Goal: Information Seeking & Learning: Learn about a topic

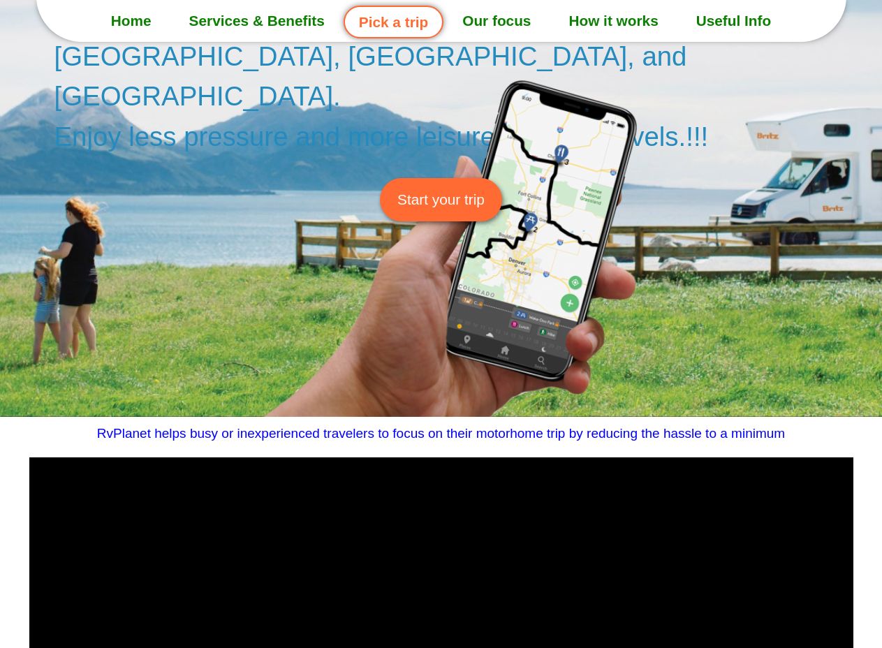
scroll to position [209, 0]
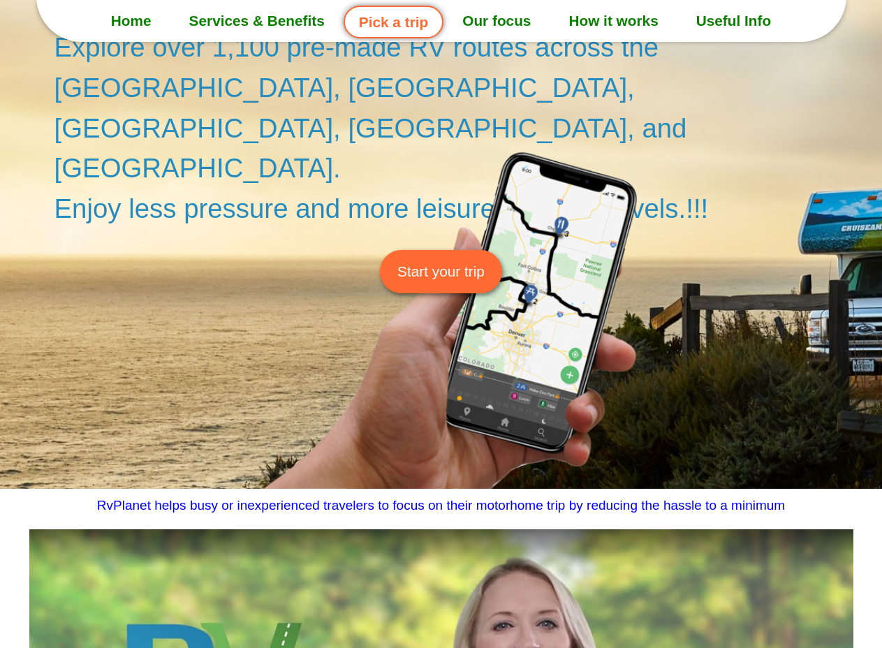
click at [421, 260] on span "Start your trip" at bounding box center [440, 271] width 87 height 22
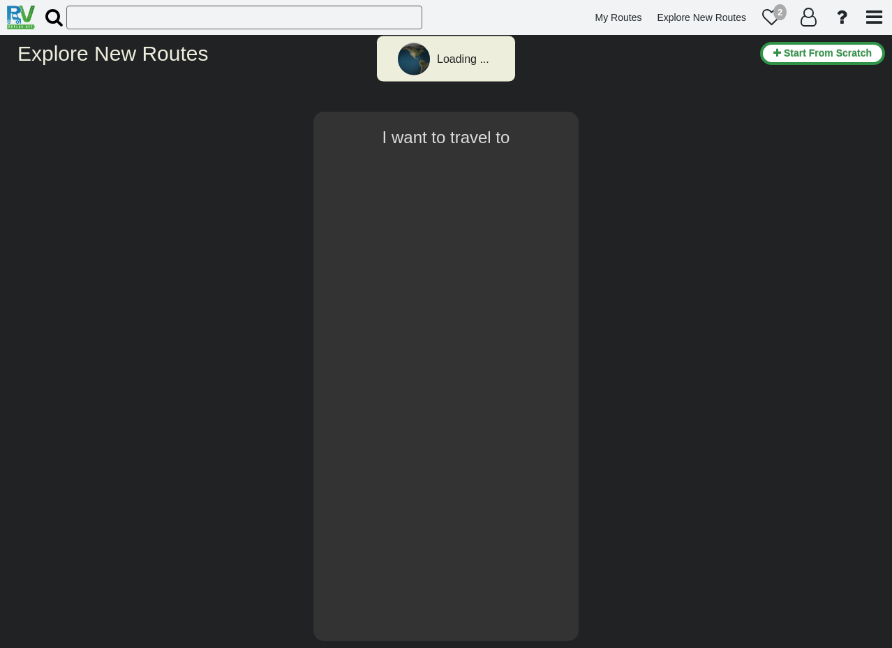
type input "[GEOGRAPHIC_DATA]"
select select "number:1"
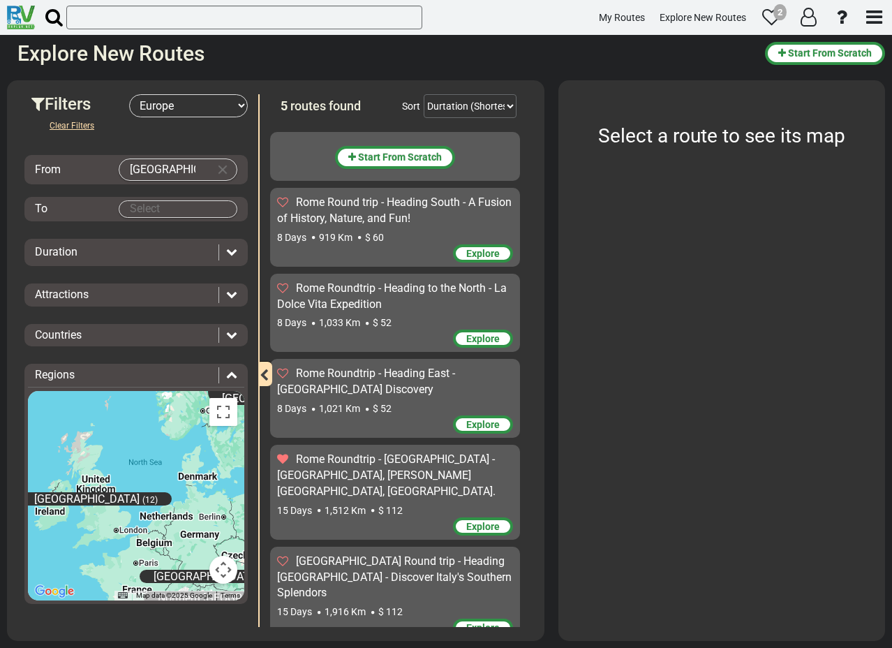
click at [421, 221] on div "Rome Round trip - Heading South - A Fusion of History, Nature, and Fun!" at bounding box center [395, 211] width 236 height 32
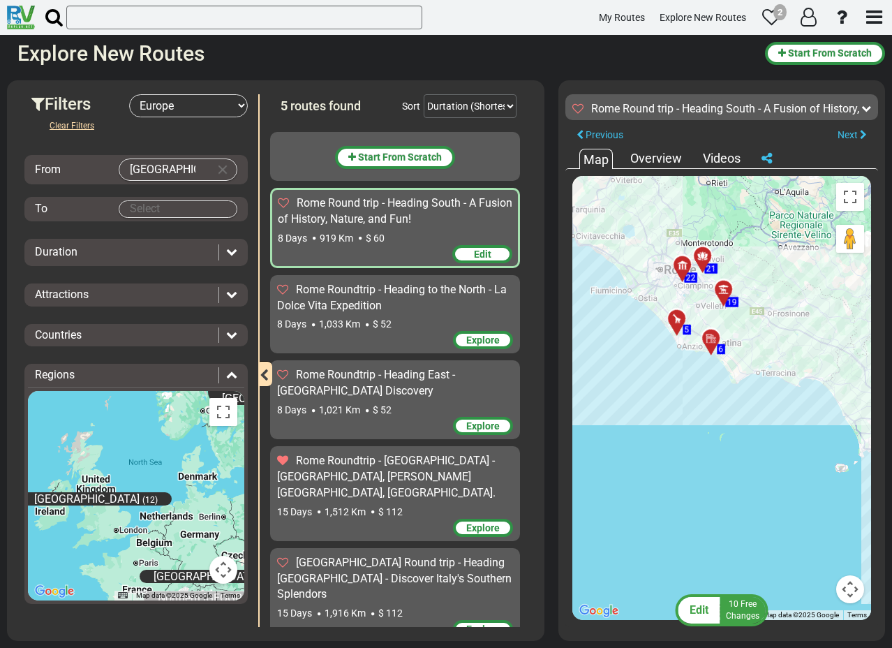
click at [323, 290] on span "Rome Roundtrip - Heading to the North - La Dolce Vita Expedition" at bounding box center [392, 297] width 230 height 29
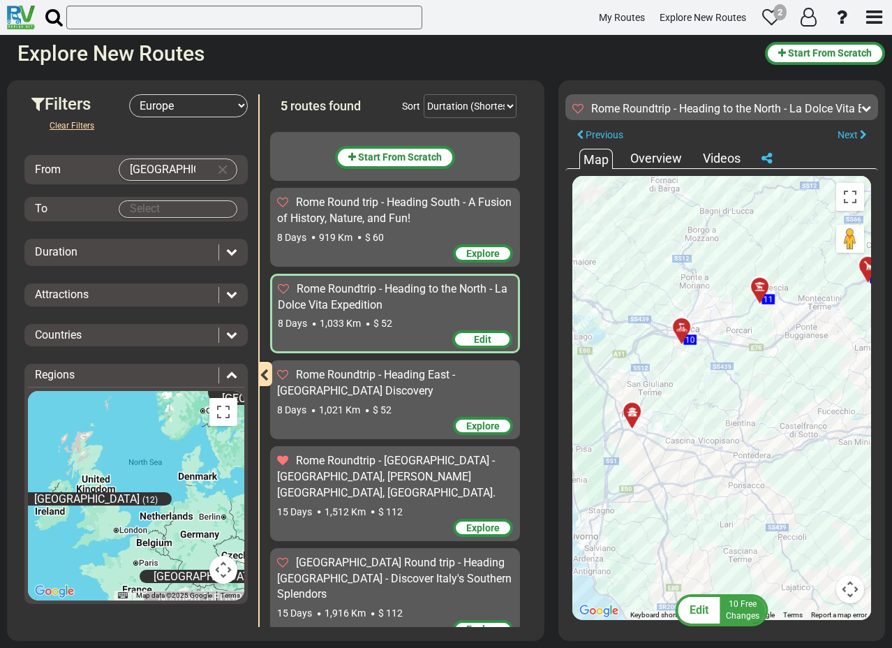
drag, startPoint x: 627, startPoint y: 346, endPoint x: 852, endPoint y: 353, distance: 224.2
click at [852, 353] on div "To activate drag with keyboard, press Alt + Enter. Once in keyboard drag state,…" at bounding box center [721, 398] width 299 height 444
click at [764, 288] on div at bounding box center [764, 292] width 23 height 22
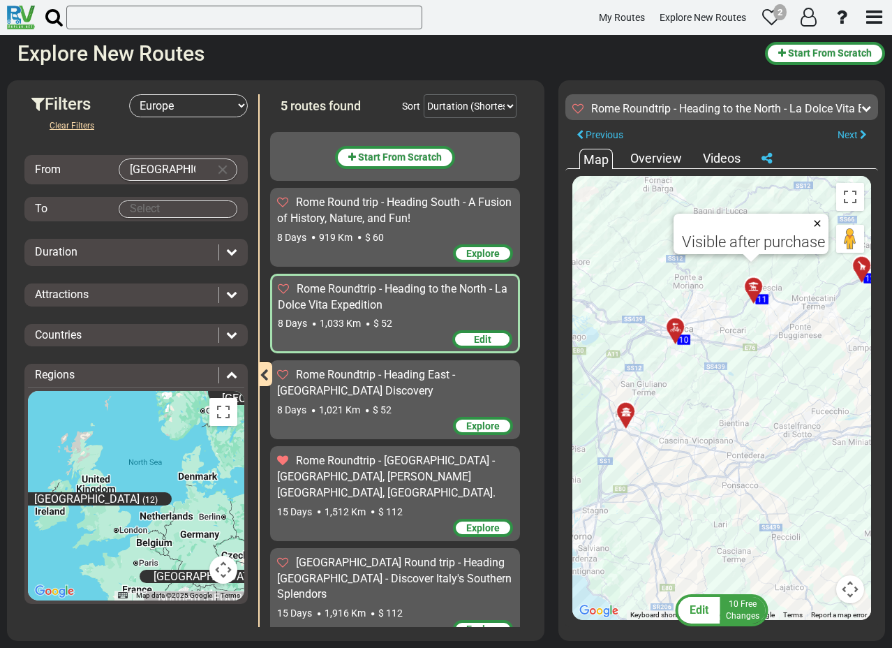
click at [814, 218] on button "Close" at bounding box center [820, 224] width 17 height 20
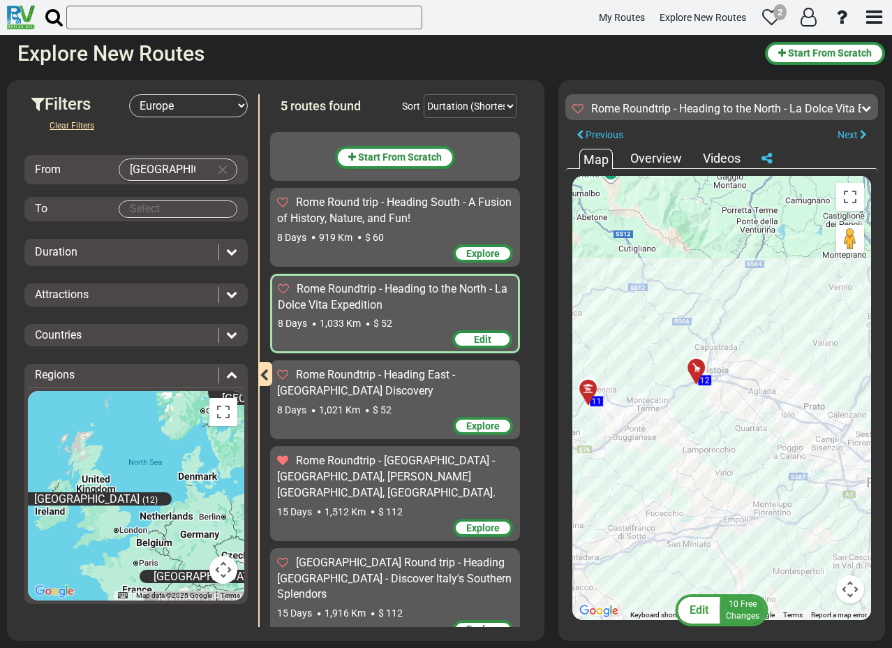
drag, startPoint x: 762, startPoint y: 487, endPoint x: 727, endPoint y: 483, distance: 35.1
click at [727, 483] on div "To activate drag with keyboard, press Alt + Enter. Once in keyboard drag state,…" at bounding box center [721, 398] width 299 height 444
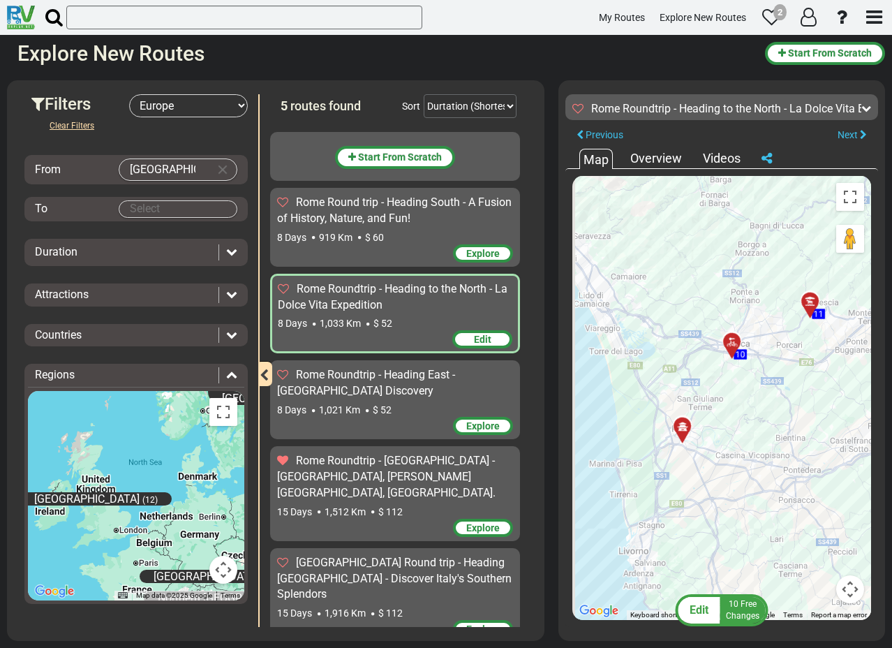
drag, startPoint x: 656, startPoint y: 408, endPoint x: 900, endPoint y: 320, distance: 258.7
click at [891, 320] on html "My Routes Explore New Routes 2" at bounding box center [446, 324] width 892 height 648
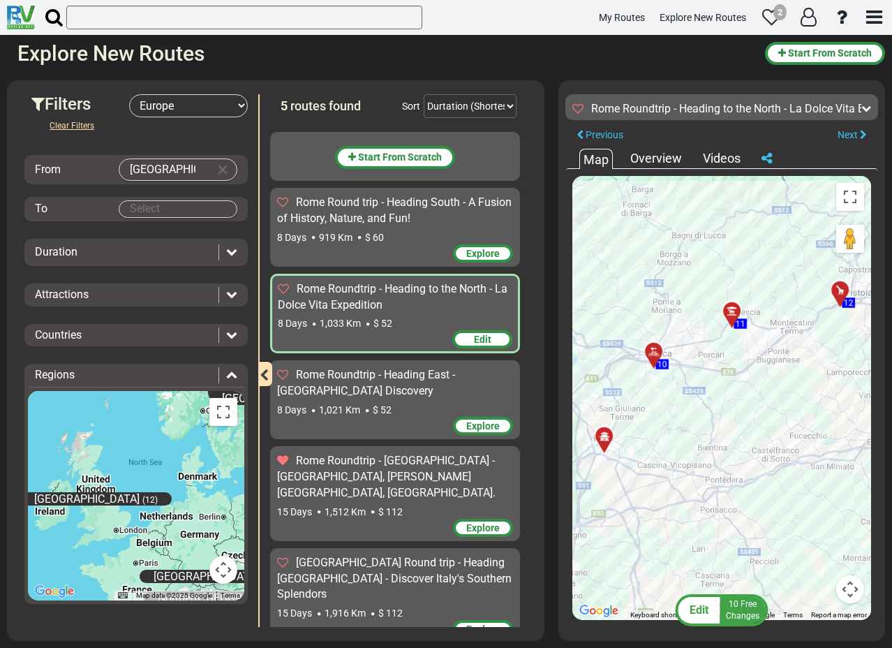
drag, startPoint x: 782, startPoint y: 382, endPoint x: 683, endPoint y: 392, distance: 100.3
click at [683, 392] on div "To activate drag with keyboard, press Alt + Enter. Once in keyboard drag state,…" at bounding box center [721, 398] width 299 height 444
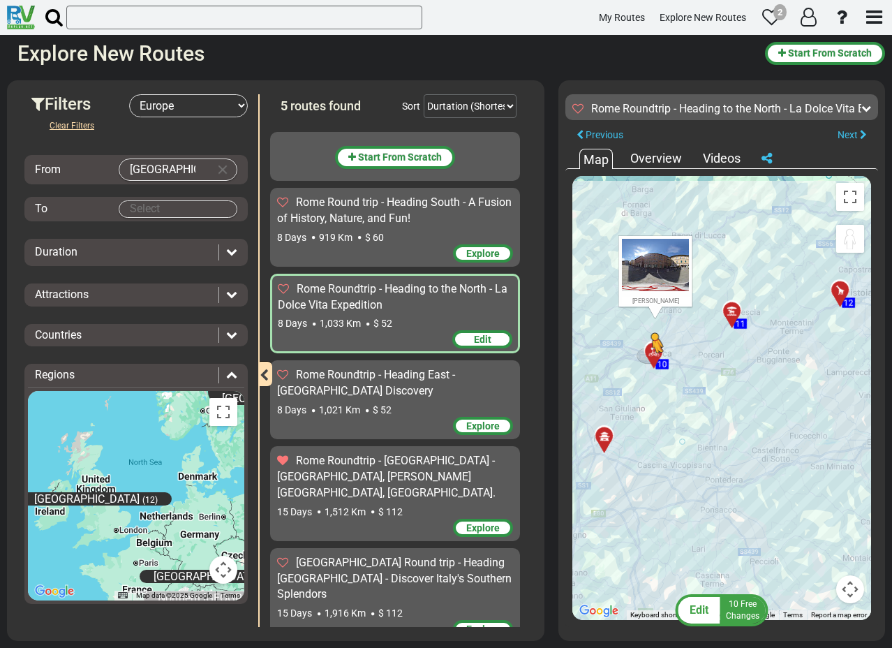
drag, startPoint x: 850, startPoint y: 239, endPoint x: 650, endPoint y: 369, distance: 238.3
click at [650, 369] on div "To activate drag with keyboard, press Alt + Enter. Once in keyboard drag state,…" at bounding box center [721, 398] width 299 height 444
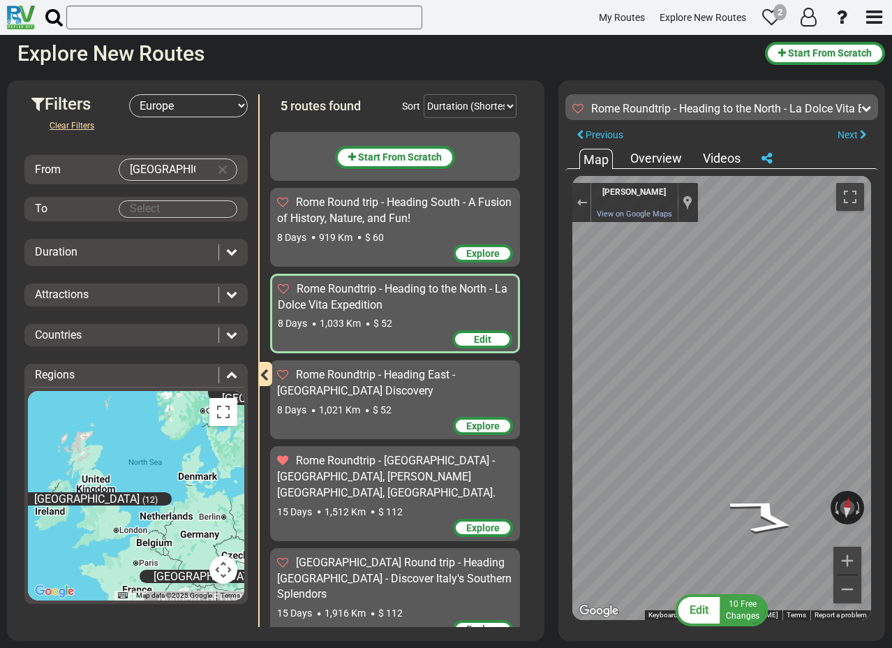
click at [884, 379] on div "Edit 10 Free Changes km" at bounding box center [721, 360] width 327 height 560
click at [891, 415] on html "My Routes Explore New Routes 2" at bounding box center [446, 324] width 892 height 648
click at [891, 278] on html "My Routes Explore New Routes 2" at bounding box center [446, 324] width 892 height 648
click at [681, 507] on div "Map" at bounding box center [721, 398] width 299 height 444
click at [583, 200] on div "Exit the Street View" at bounding box center [582, 202] width 10 height 8
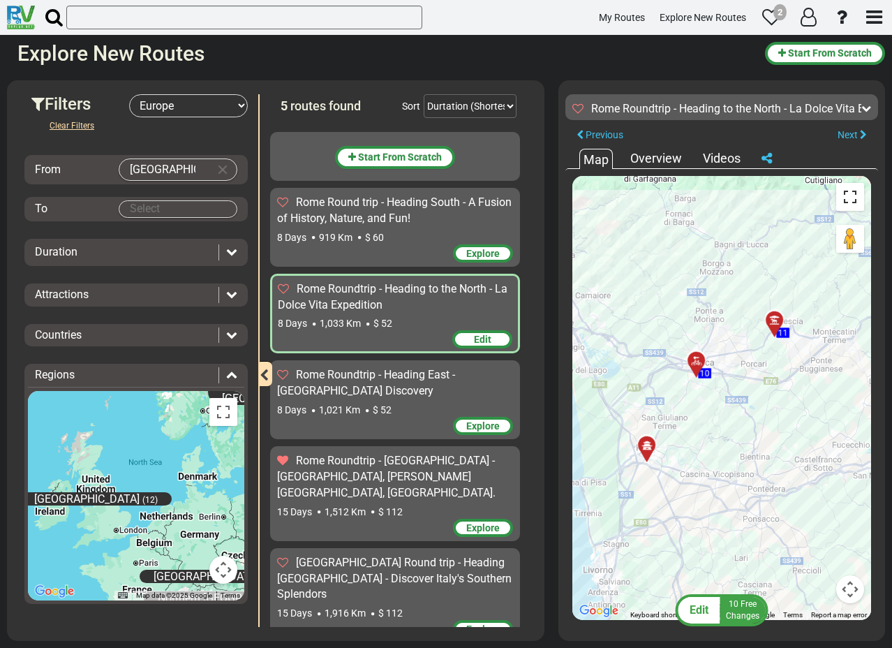
click at [853, 202] on button "Toggle fullscreen view" at bounding box center [850, 197] width 28 height 28
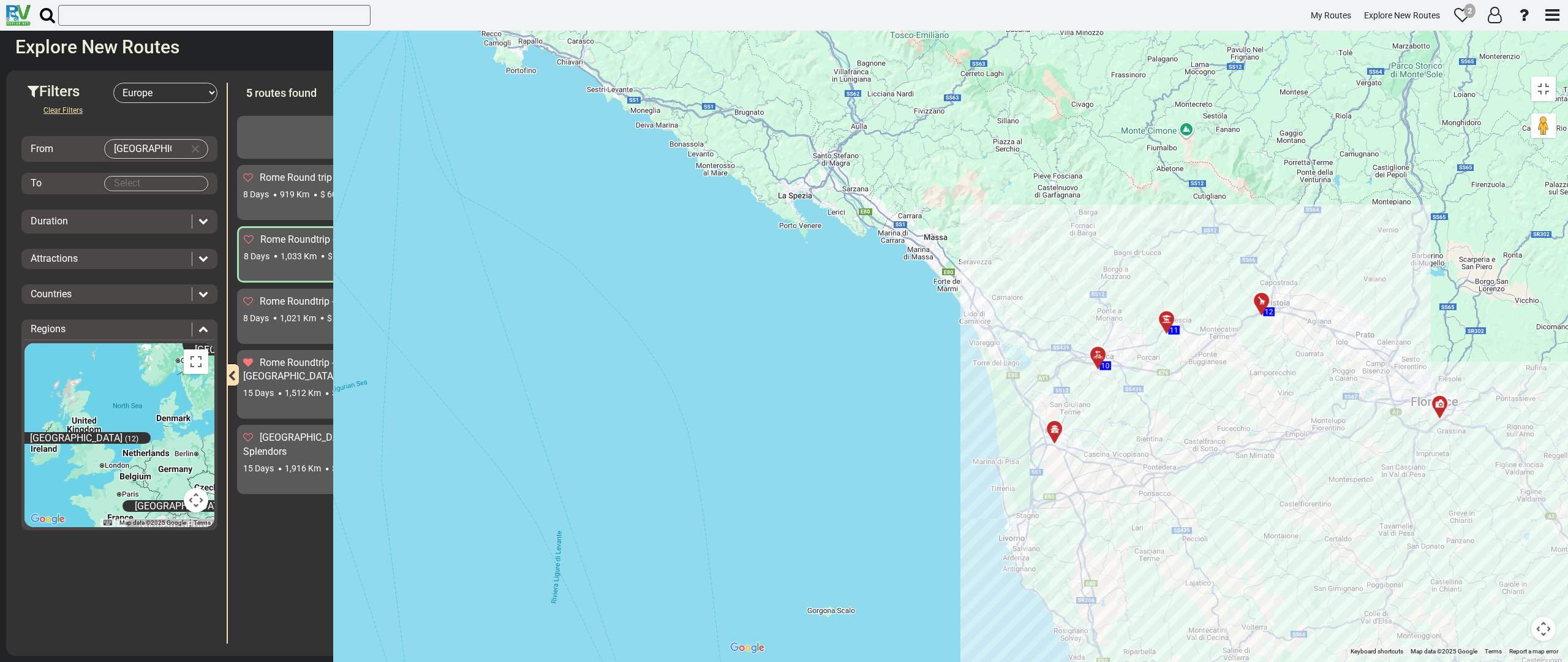
drag, startPoint x: 785, startPoint y: 273, endPoint x: 820, endPoint y: 319, distance: 57.8
click at [782, 319] on div "To activate drag with keyboard, press Alt + Enter. Once in keyboard drag state,…" at bounding box center [1142, 363] width 838 height 586
click at [782, 301] on div "To activate drag with keyboard, press Alt + Enter. Once in keyboard drag state,…" at bounding box center [1142, 363] width 838 height 586
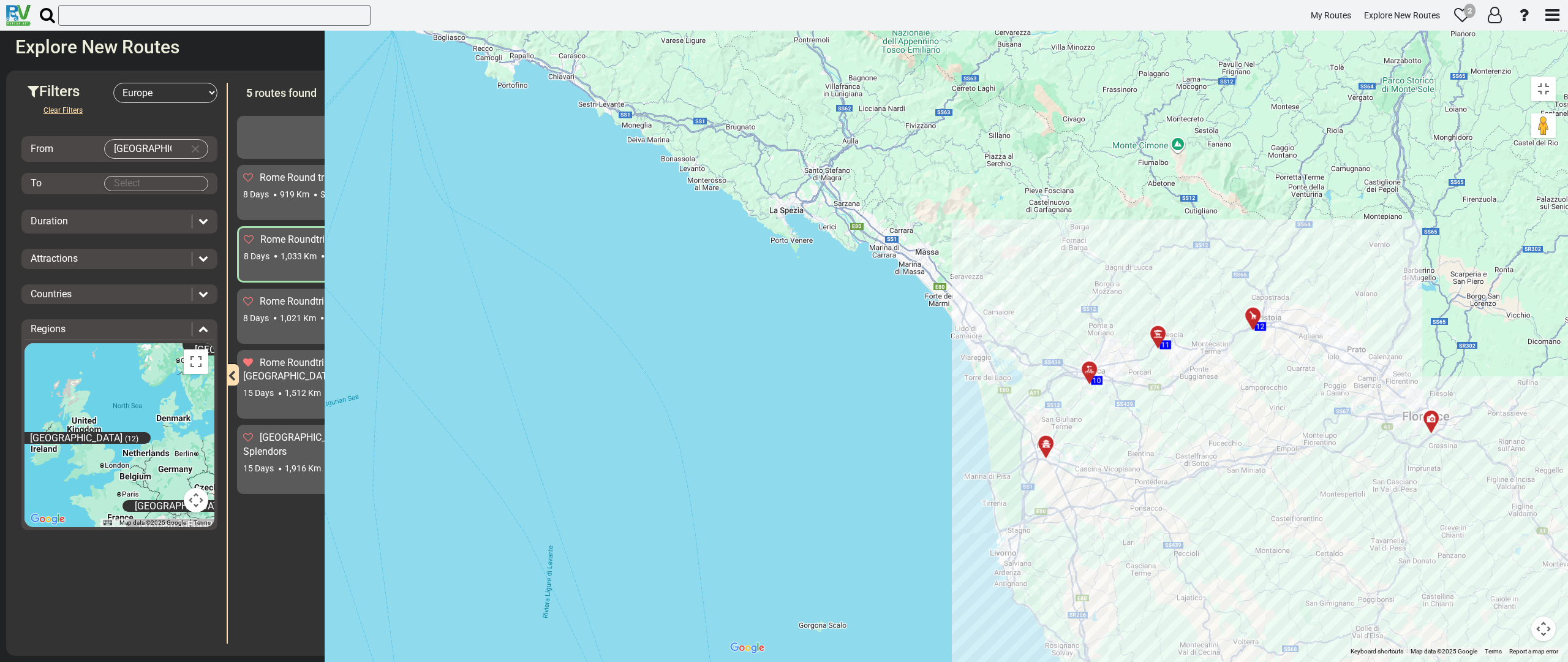
click at [782, 330] on div at bounding box center [1162, 340] width 20 height 19
click at [782, 341] on span "11" at bounding box center [1165, 345] width 9 height 9
click at [782, 270] on button "Close" at bounding box center [1216, 279] width 15 height 18
click at [782, 439] on div at bounding box center [1049, 449] width 20 height 19
click at [782, 380] on button "Close" at bounding box center [1104, 389] width 15 height 18
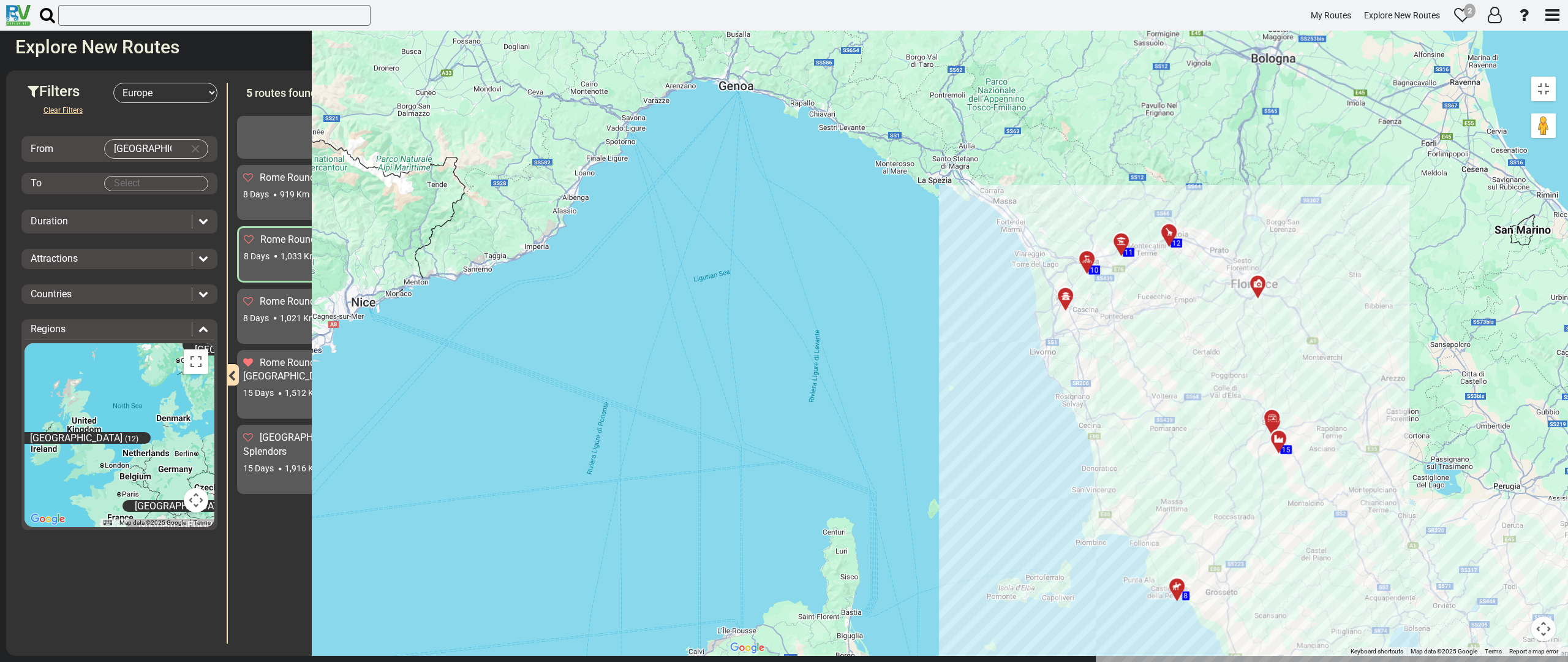
drag, startPoint x: 791, startPoint y: 469, endPoint x: 758, endPoint y: 285, distance: 186.9
click at [758, 285] on div "To activate drag with keyboard, press Alt + Enter. Once in keyboard drag state,…" at bounding box center [1142, 363] width 838 height 586
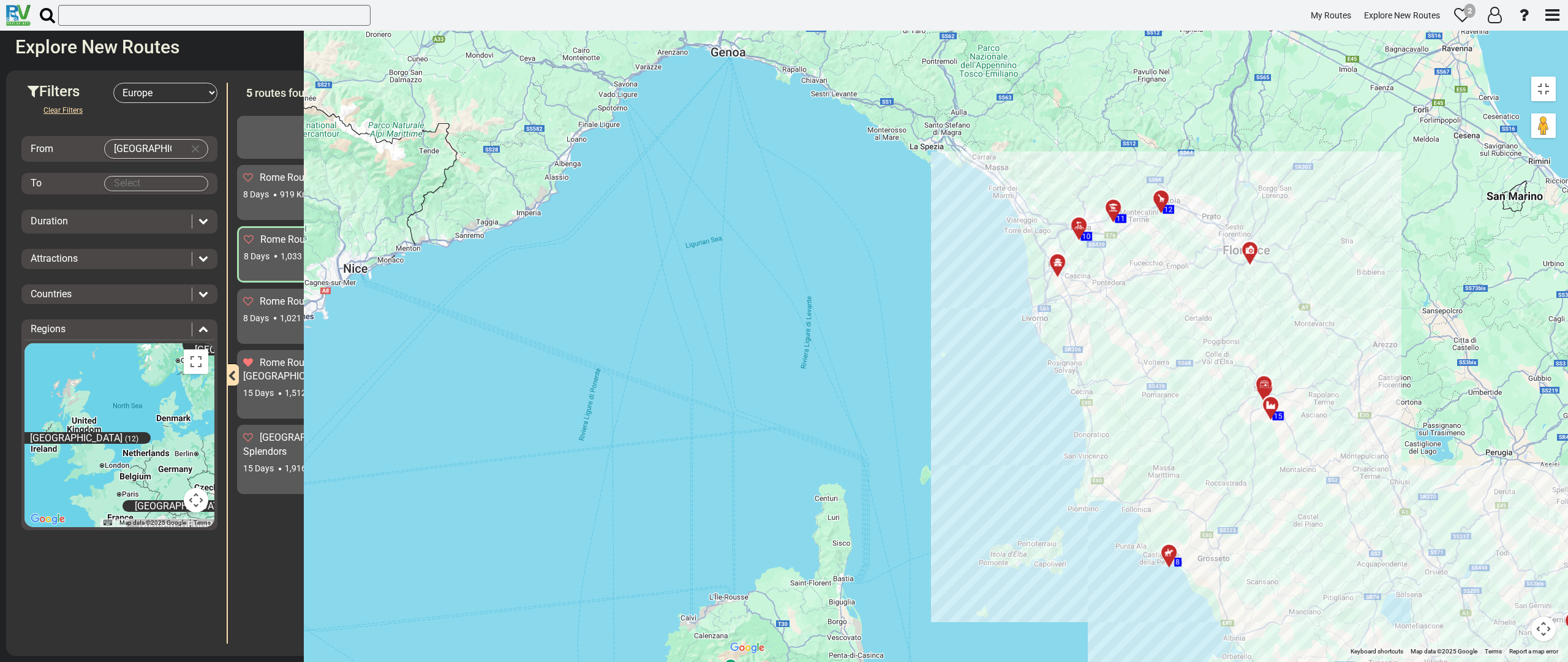
click at [782, 380] on icon at bounding box center [1264, 385] width 12 height 10
click at [782, 400] on icon at bounding box center [1271, 405] width 12 height 10
click at [782, 342] on button "Close" at bounding box center [1328, 350] width 15 height 18
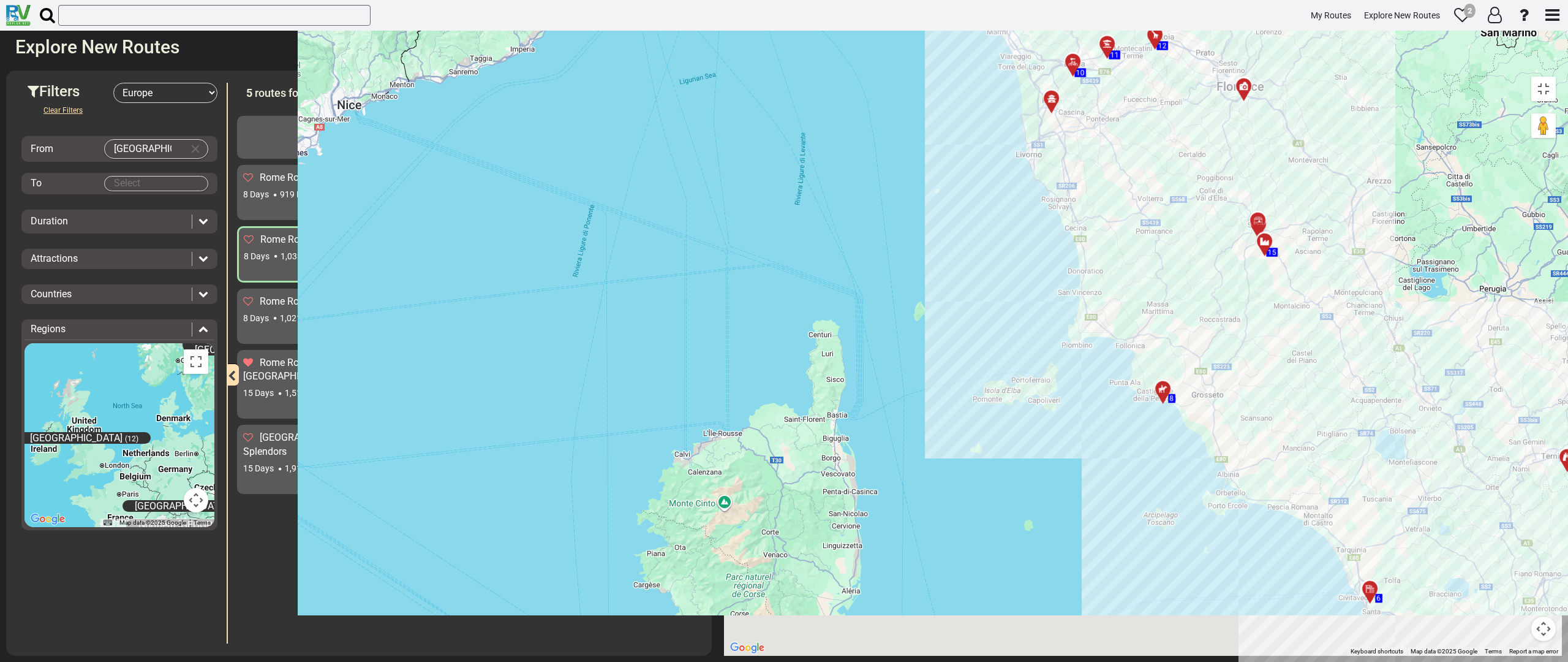
drag, startPoint x: 933, startPoint y: 468, endPoint x: 927, endPoint y: 289, distance: 179.1
click at [782, 289] on div "To activate drag with keyboard, press Alt + Enter. Once in keyboard drag state,…" at bounding box center [1142, 363] width 838 height 586
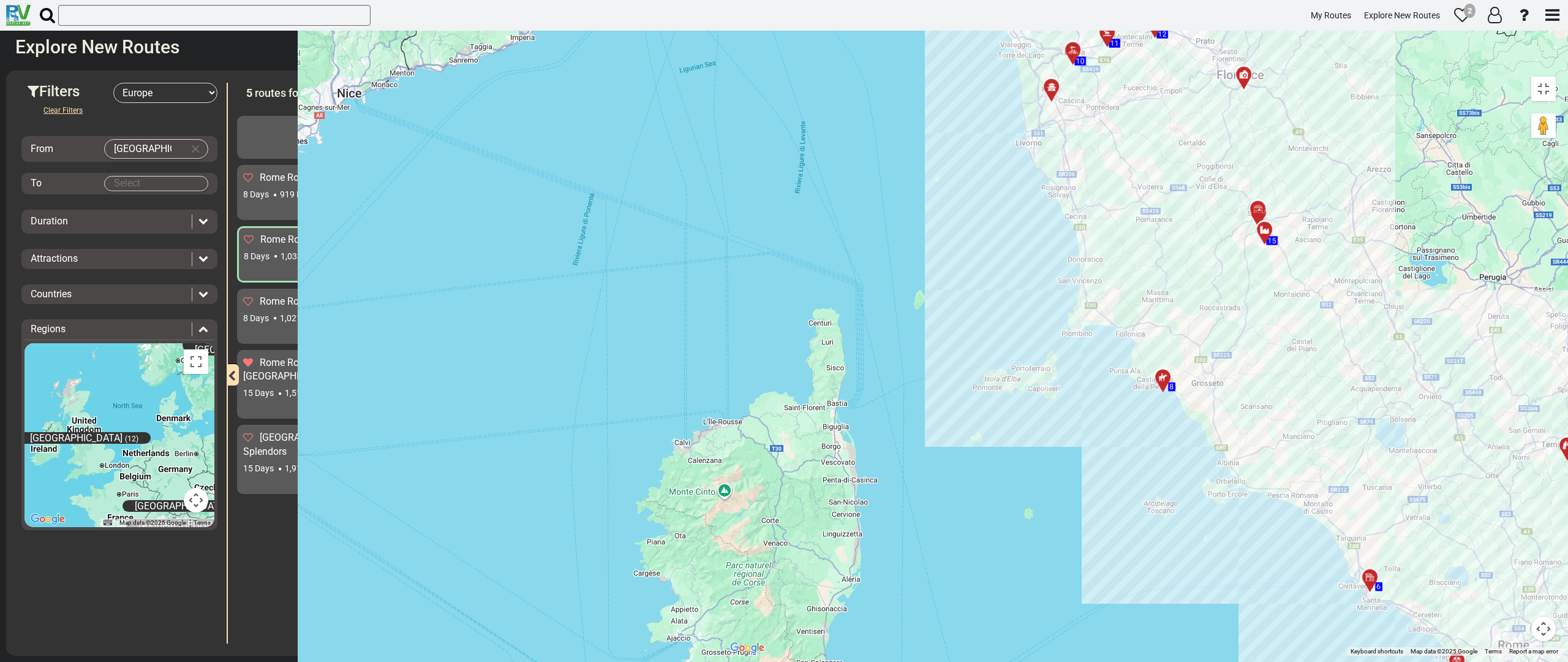
click at [782, 373] on div at bounding box center [1166, 383] width 20 height 19
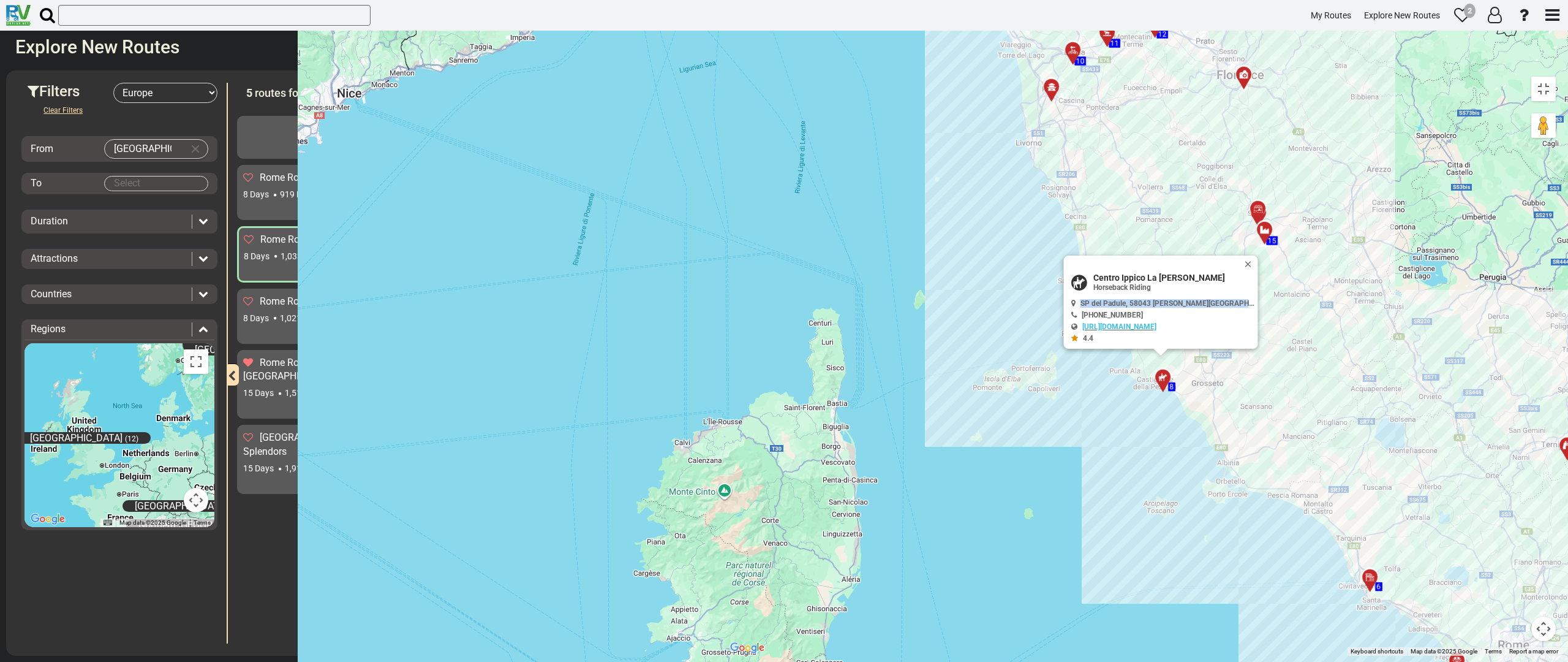
drag, startPoint x: 721, startPoint y: 273, endPoint x: 877, endPoint y: 273, distance: 156.0
click at [782, 299] on span "SP del Padule, 58043 [PERSON_NAME][GEOGRAPHIC_DATA][PERSON_NAME], [GEOGRAPHIC_D…" at bounding box center [1244, 304] width 328 height 9
copy span "SP del Padule, 58043 [PERSON_NAME][GEOGRAPHIC_DATA]"
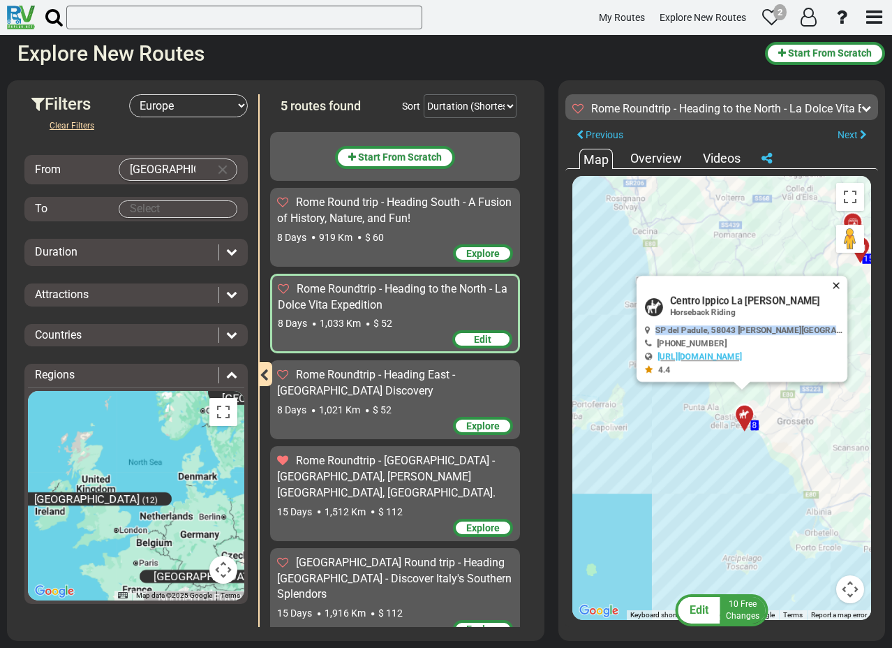
click at [834, 283] on button "Close" at bounding box center [839, 286] width 17 height 20
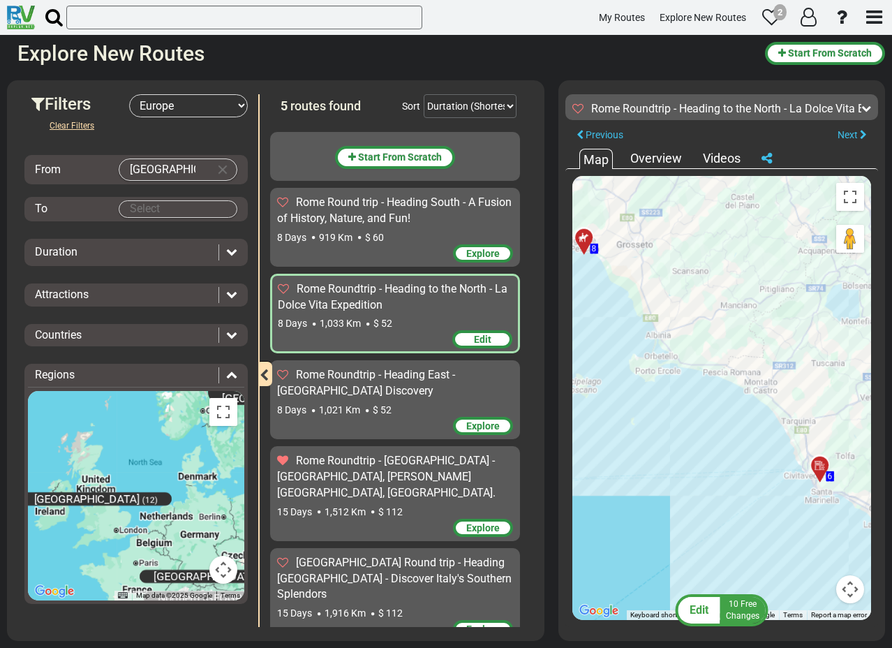
drag, startPoint x: 701, startPoint y: 389, endPoint x: 530, endPoint y: 203, distance: 252.4
click at [530, 203] on div "Filters -- Select Destination -- [GEOGRAPHIC_DATA] [GEOGRAPHIC_DATA] [GEOGRAPHI…" at bounding box center [446, 360] width 892 height 574
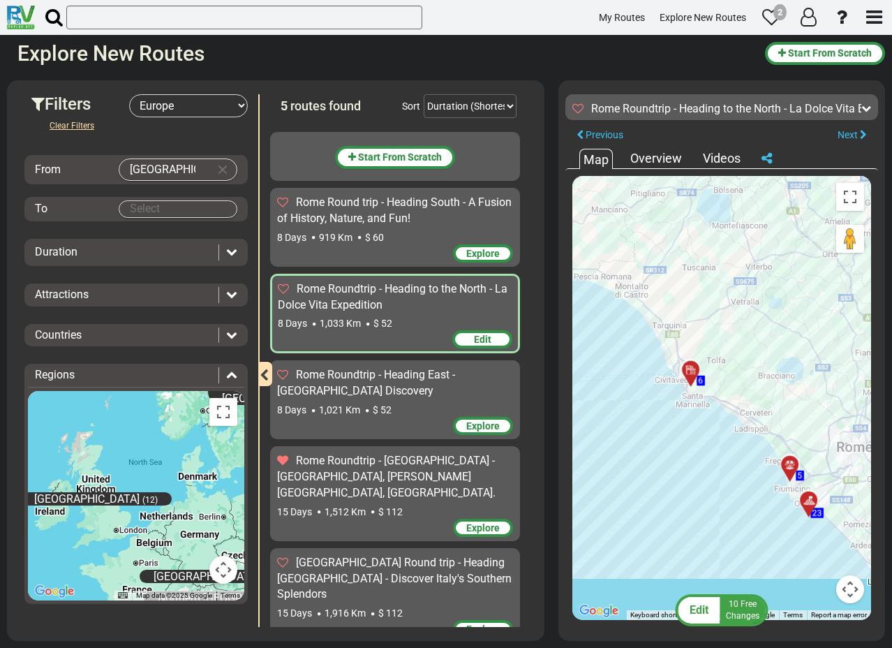
click at [692, 371] on div at bounding box center [695, 375] width 23 height 22
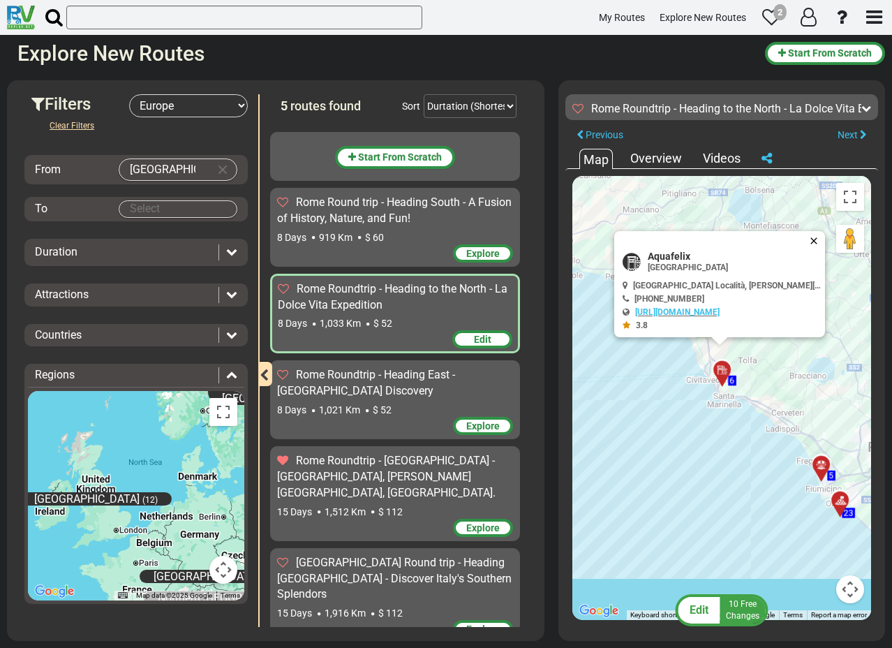
click at [811, 237] on button "Close" at bounding box center [816, 241] width 17 height 20
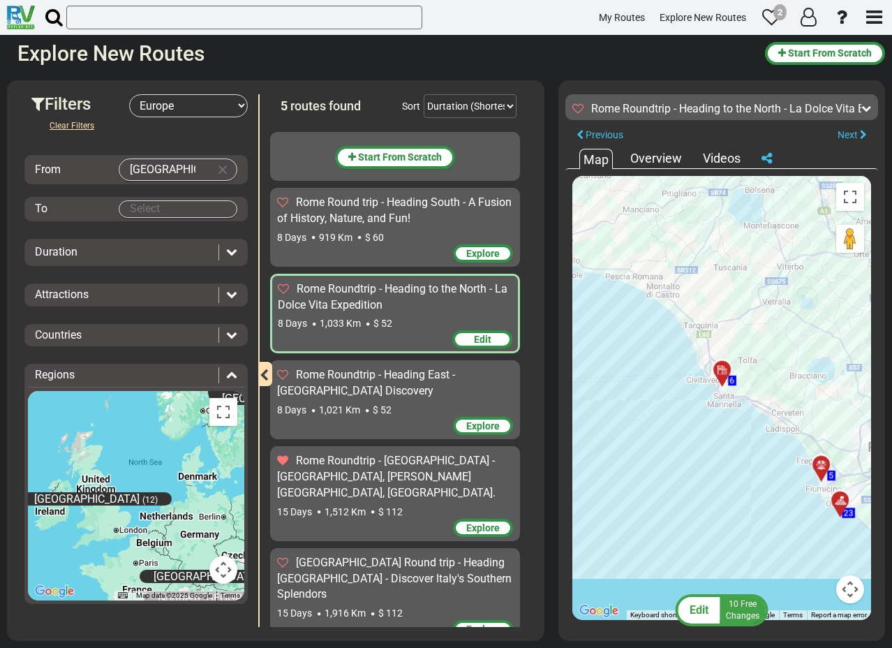
click at [821, 473] on div at bounding box center [826, 470] width 23 height 22
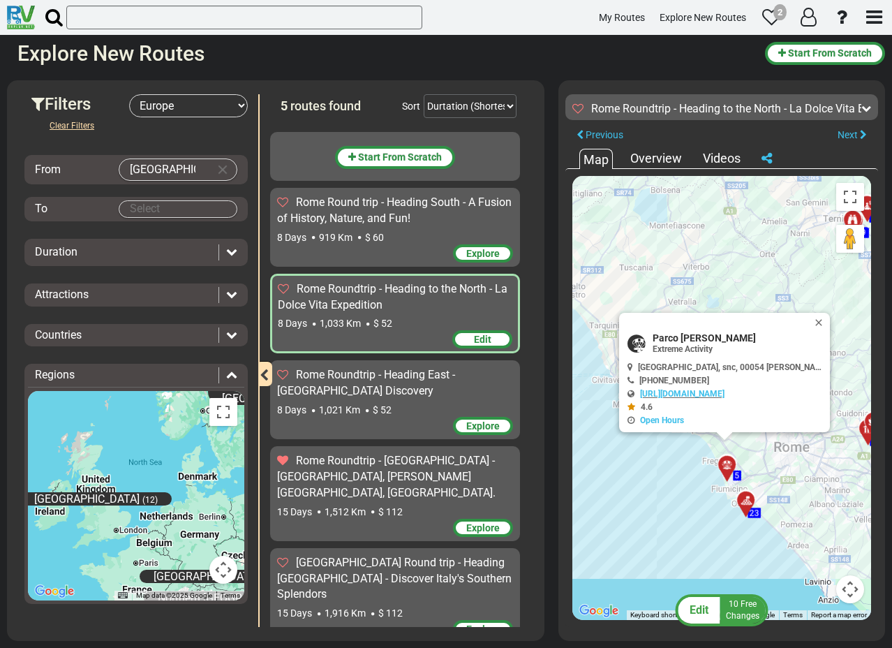
drag, startPoint x: 762, startPoint y: 340, endPoint x: 652, endPoint y: 335, distance: 110.4
click at [652, 335] on div "Parco [PERSON_NAME] Extreme Activity" at bounding box center [726, 343] width 199 height 22
copy span "Parco [PERSON_NAME]"
click at [748, 504] on div at bounding box center [750, 506] width 23 height 22
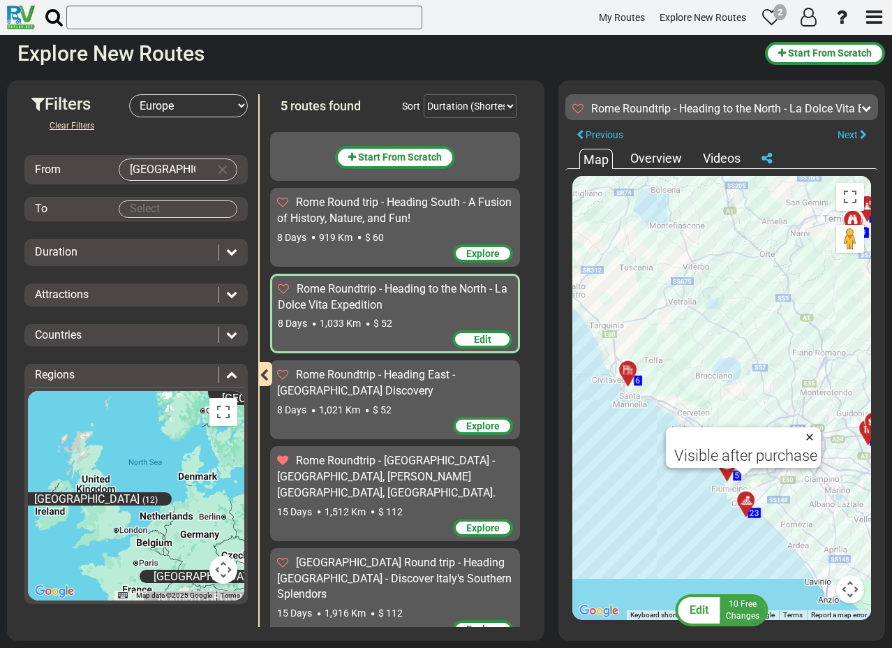
click at [808, 438] on button "Close" at bounding box center [812, 437] width 17 height 20
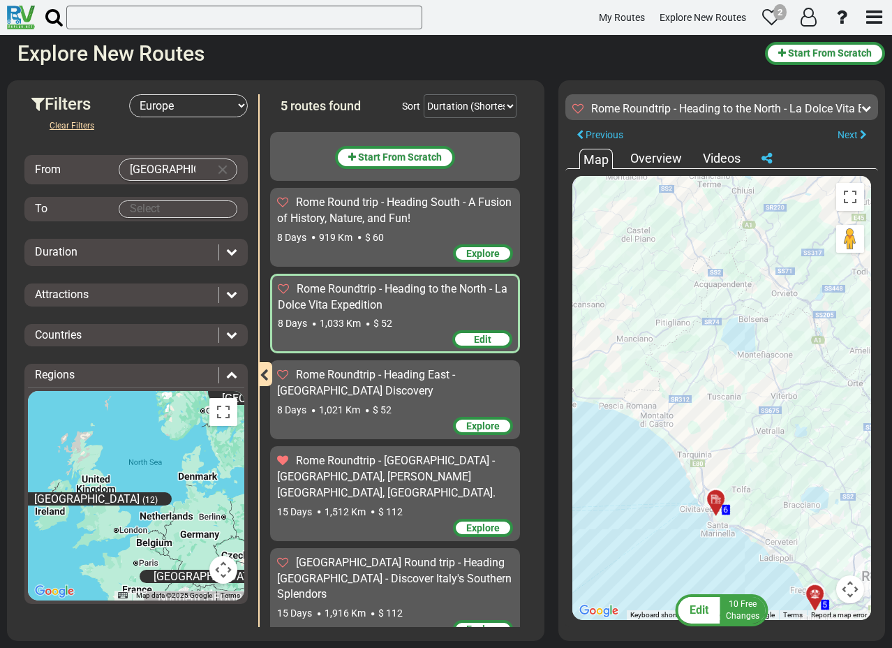
drag, startPoint x: 614, startPoint y: 348, endPoint x: 703, endPoint y: 479, distance: 158.4
click at [703, 479] on div "To activate drag with keyboard, press Alt + Enter. Once in keyboard drag state,…" at bounding box center [721, 398] width 299 height 444
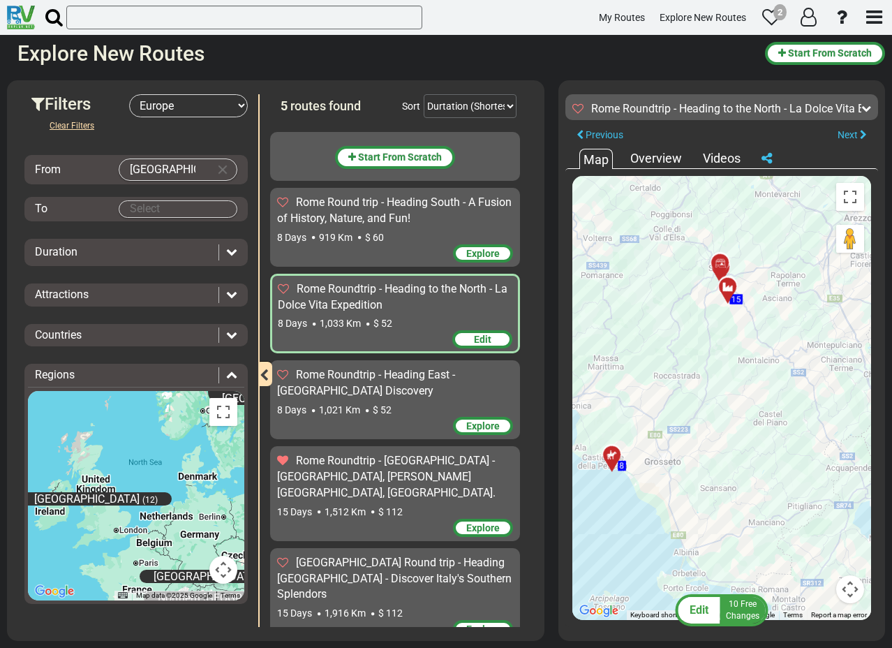
drag, startPoint x: 722, startPoint y: 442, endPoint x: 728, endPoint y: 446, distance: 7.5
click at [728, 446] on div "To activate drag with keyboard, press Alt + Enter. Once in keyboard drag state,…" at bounding box center [721, 398] width 299 height 444
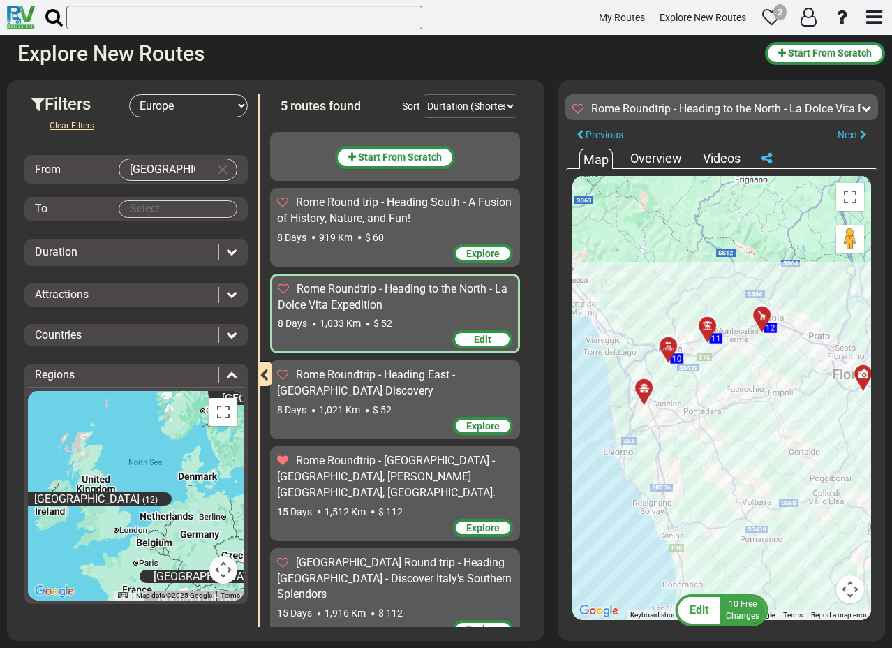
drag, startPoint x: 677, startPoint y: 305, endPoint x: 743, endPoint y: 363, distance: 88.0
click at [743, 363] on div "To activate drag with keyboard, press Alt + Enter. Once in keyboard drag state,…" at bounding box center [721, 398] width 299 height 444
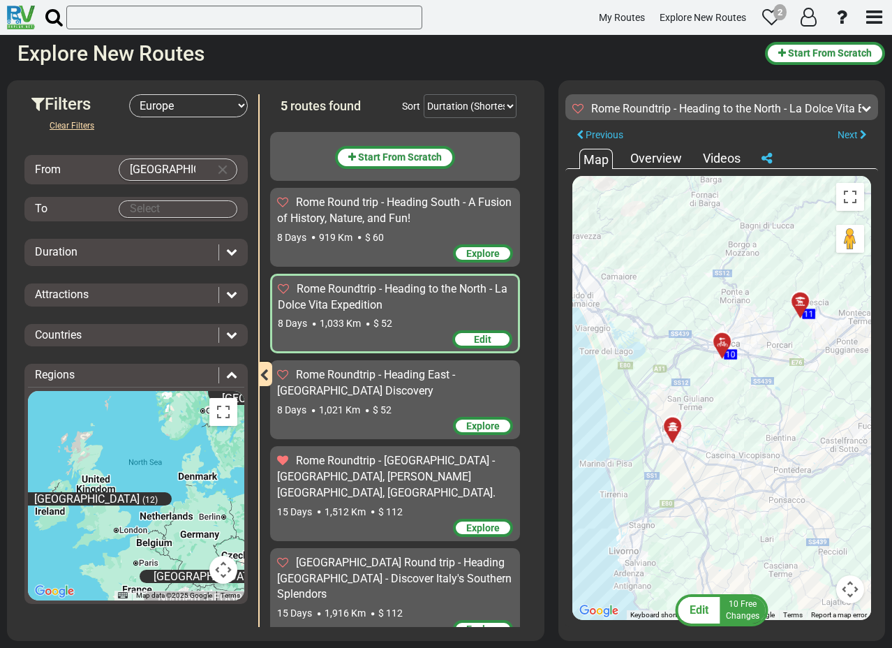
drag, startPoint x: 681, startPoint y: 408, endPoint x: 801, endPoint y: 383, distance: 122.0
click at [801, 383] on div "To activate drag with keyboard, press Alt + Enter. Once in keyboard drag state,…" at bounding box center [721, 398] width 299 height 444
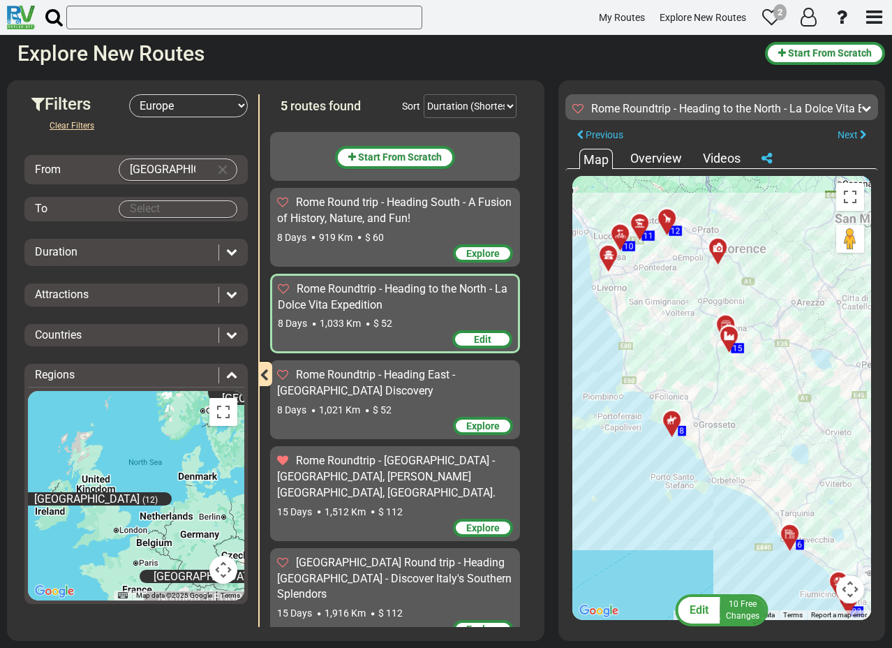
drag, startPoint x: 750, startPoint y: 496, endPoint x: 646, endPoint y: 327, distance: 197.8
click at [646, 327] on div "To activate drag with keyboard, press Alt + Enter. Once in keyboard drag state,…" at bounding box center [721, 398] width 299 height 444
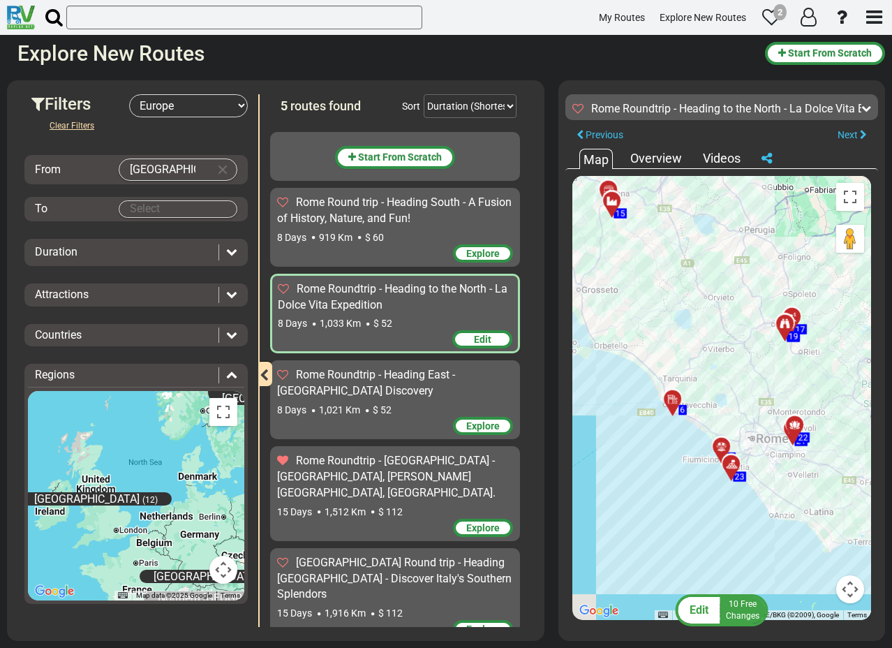
drag, startPoint x: 794, startPoint y: 482, endPoint x: 699, endPoint y: 369, distance: 147.6
click at [699, 369] on div "To activate drag with keyboard, press Alt + Enter. Once in keyboard drag state,…" at bounding box center [721, 398] width 299 height 444
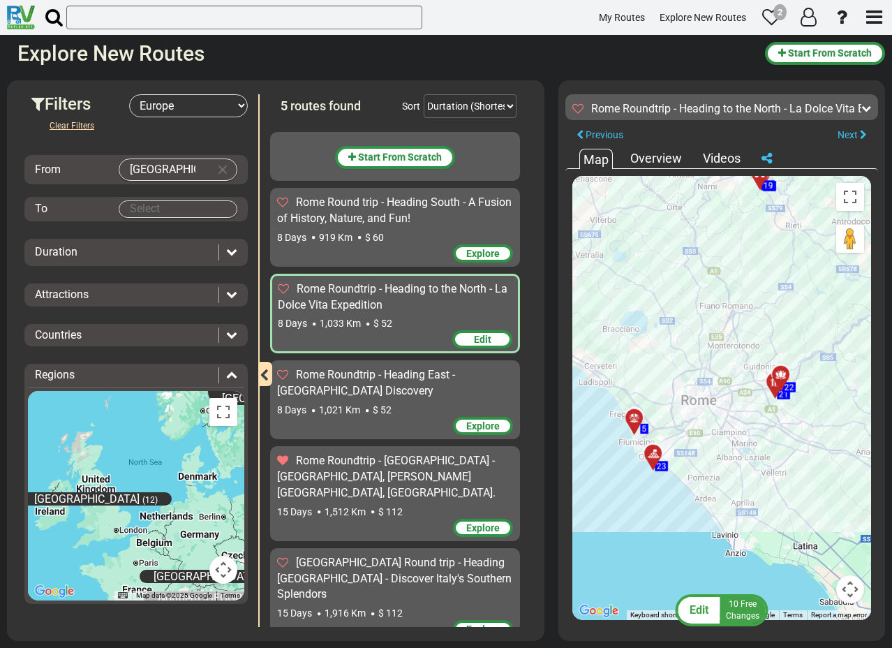
drag, startPoint x: 790, startPoint y: 477, endPoint x: 727, endPoint y: 403, distance: 97.6
click at [727, 403] on div "To activate drag with keyboard, press Alt + Enter. Once in keyboard drag state,…" at bounding box center [721, 398] width 299 height 444
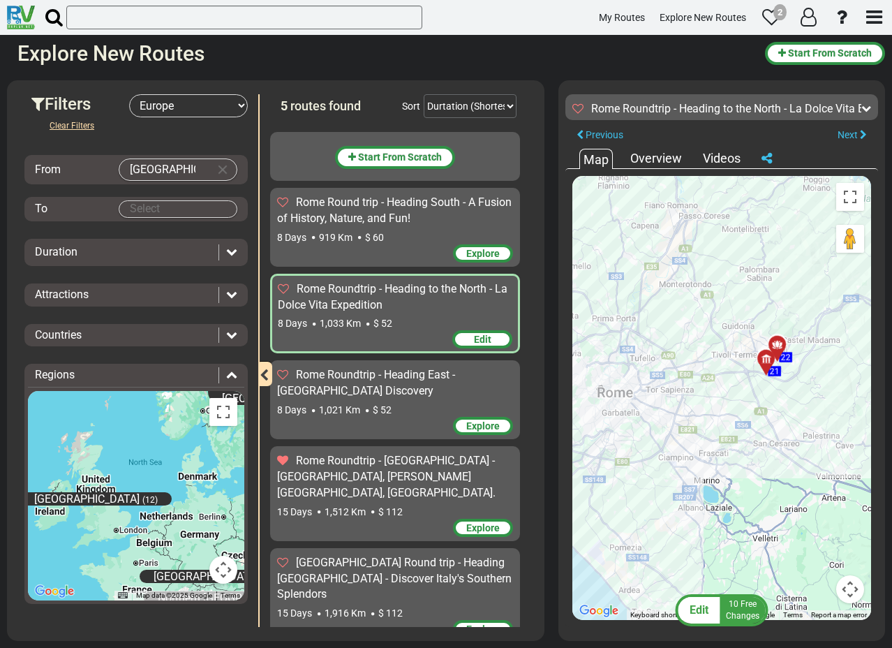
drag, startPoint x: 798, startPoint y: 348, endPoint x: 639, endPoint y: 413, distance: 171.9
click at [639, 413] on div "To activate drag with keyboard, press Alt + Enter. Once in keyboard drag state,…" at bounding box center [721, 398] width 299 height 444
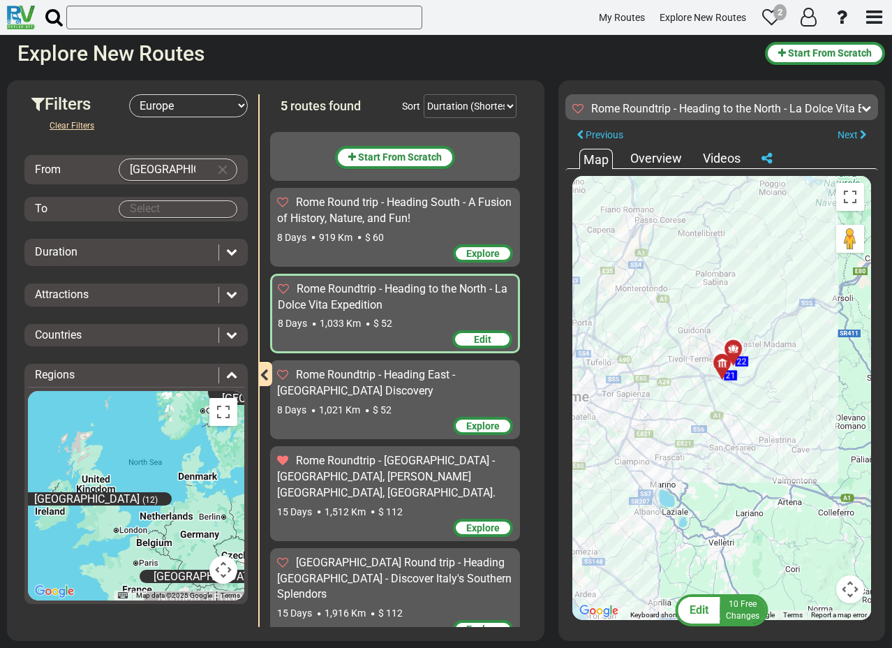
click at [735, 351] on div at bounding box center [738, 354] width 23 height 22
click at [796, 283] on button "Close" at bounding box center [799, 286] width 17 height 20
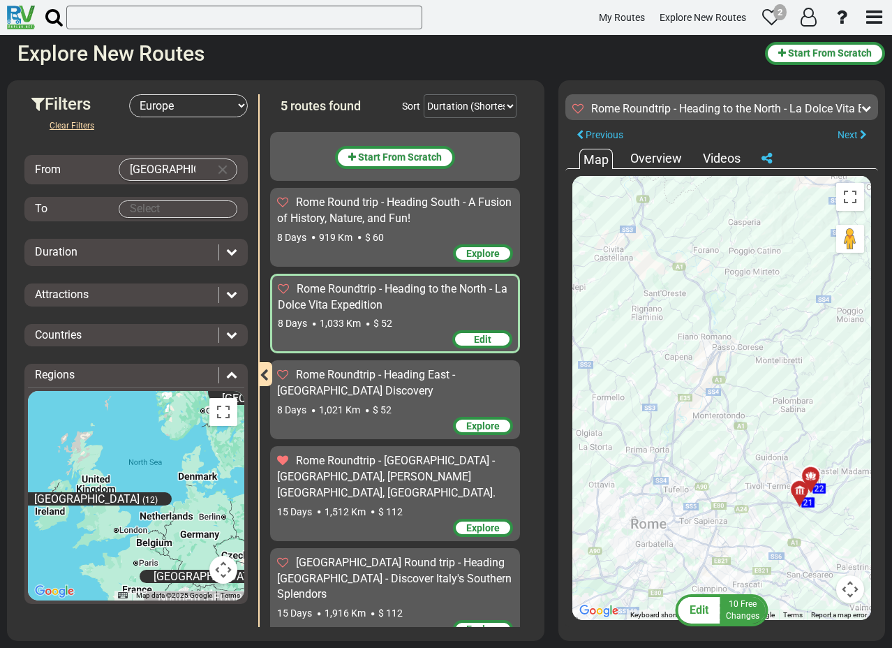
drag, startPoint x: 637, startPoint y: 267, endPoint x: 717, endPoint y: 398, distance: 152.9
click at [717, 398] on div "To activate drag with keyboard, press Alt + Enter. Once in keyboard drag state,…" at bounding box center [721, 398] width 299 height 444
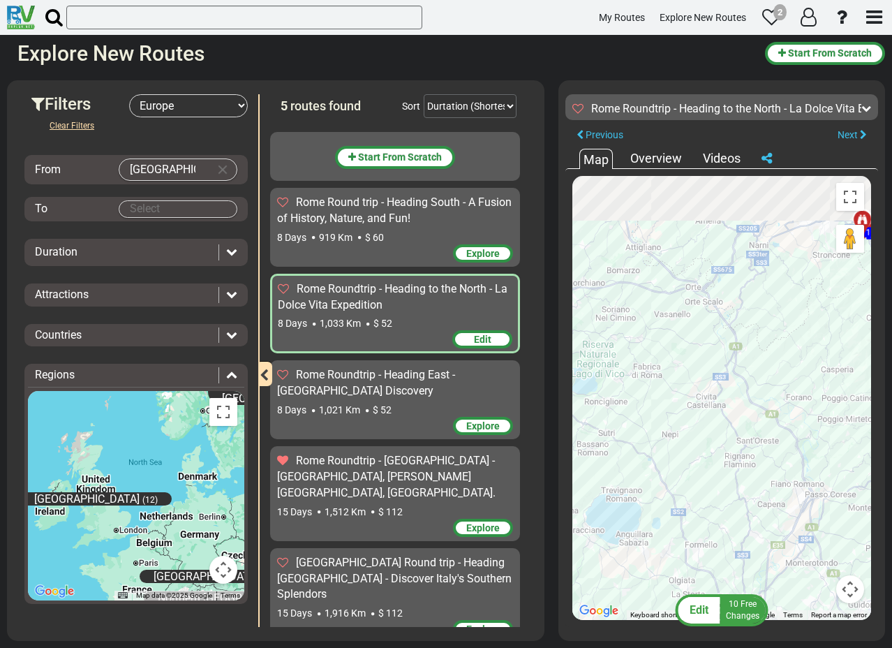
drag, startPoint x: 741, startPoint y: 457, endPoint x: 751, endPoint y: 465, distance: 12.4
click at [748, 464] on div "To activate drag with keyboard, press Alt + Enter. Once in keyboard drag state,…" at bounding box center [721, 398] width 299 height 444
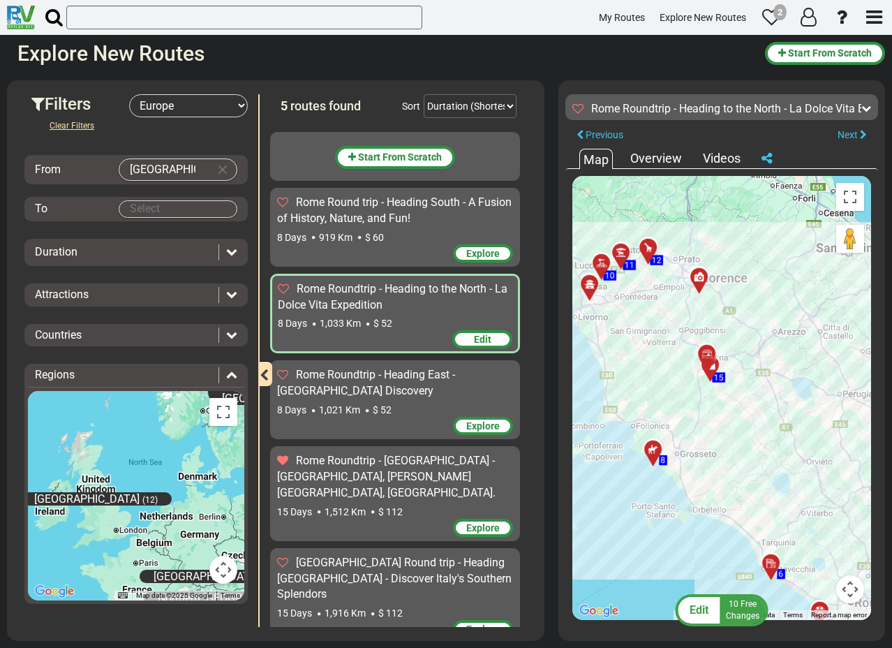
drag, startPoint x: 692, startPoint y: 377, endPoint x: 789, endPoint y: 456, distance: 126.0
click at [789, 456] on div "To activate drag with keyboard, press Alt + Enter. Once in keyboard drag state,…" at bounding box center [721, 398] width 299 height 444
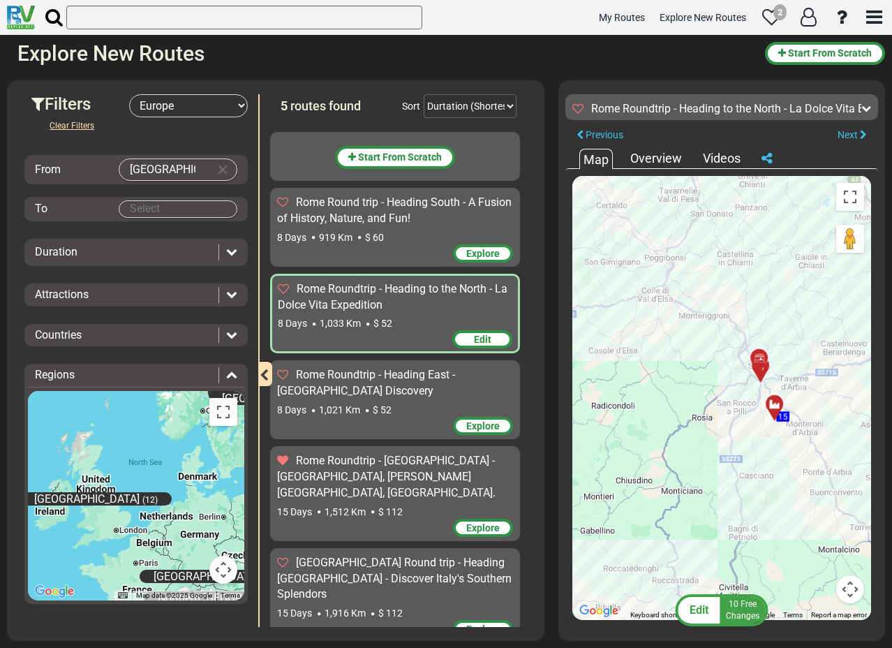
click at [771, 410] on div at bounding box center [779, 410] width 23 height 22
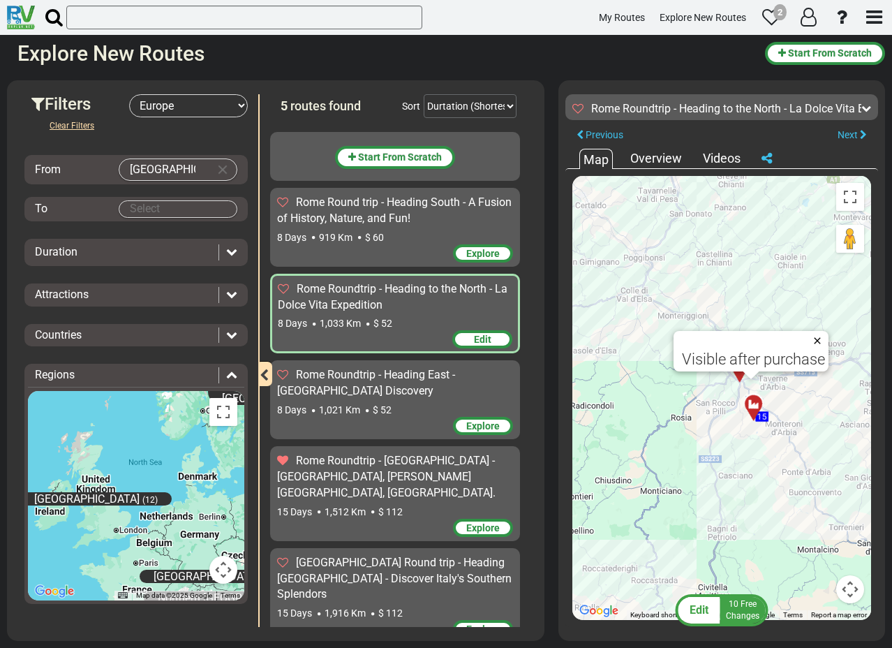
click at [817, 335] on button "Close" at bounding box center [820, 341] width 17 height 20
click at [740, 363] on div at bounding box center [742, 363] width 23 height 22
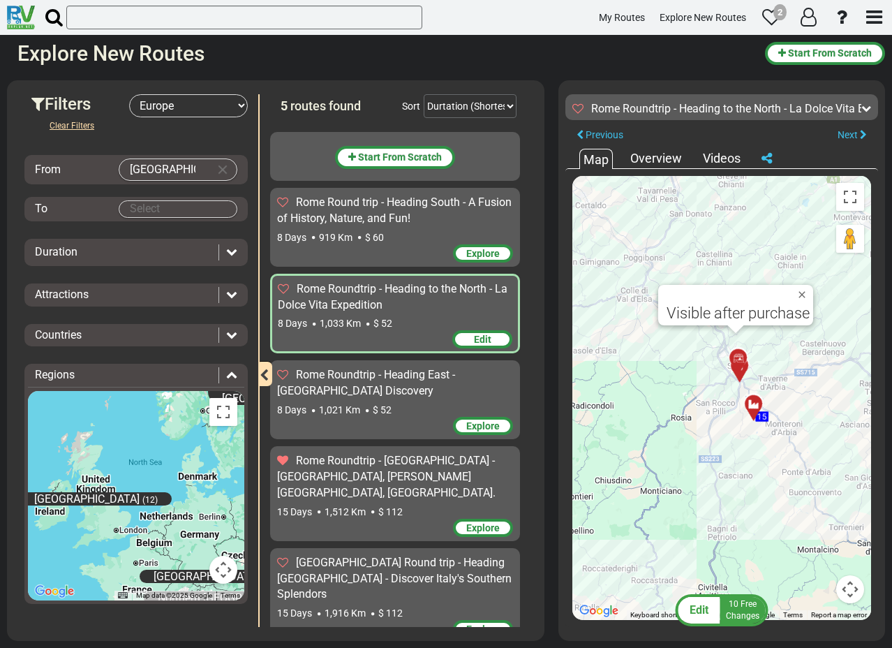
click at [746, 371] on div at bounding box center [744, 371] width 23 height 22
click at [799, 301] on button "Close" at bounding box center [806, 302] width 17 height 20
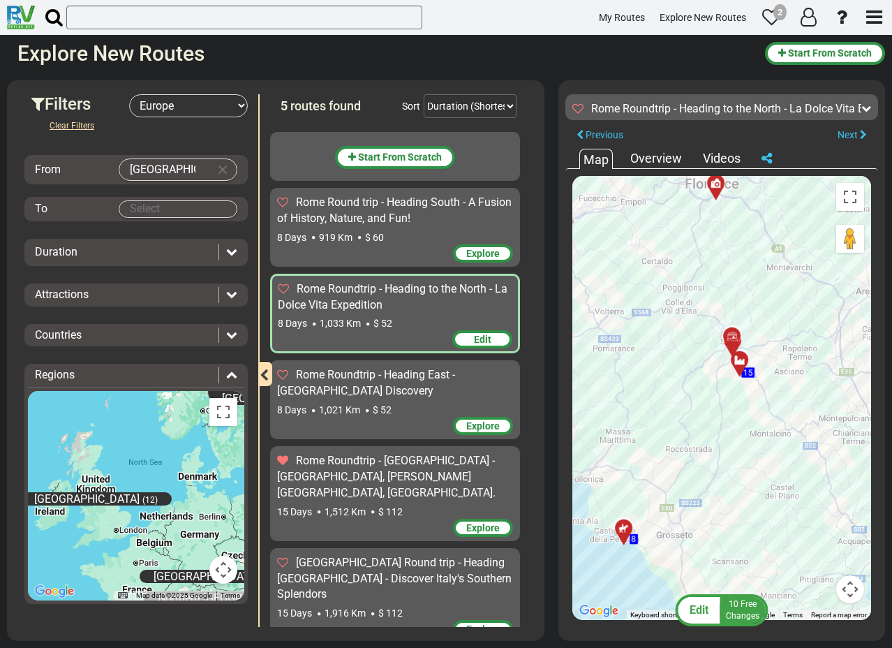
drag, startPoint x: 697, startPoint y: 315, endPoint x: 716, endPoint y: 395, distance: 82.4
click at [716, 395] on div "To navigate, press the arrow keys. To activate drag with keyboard, press Alt + …" at bounding box center [721, 398] width 299 height 444
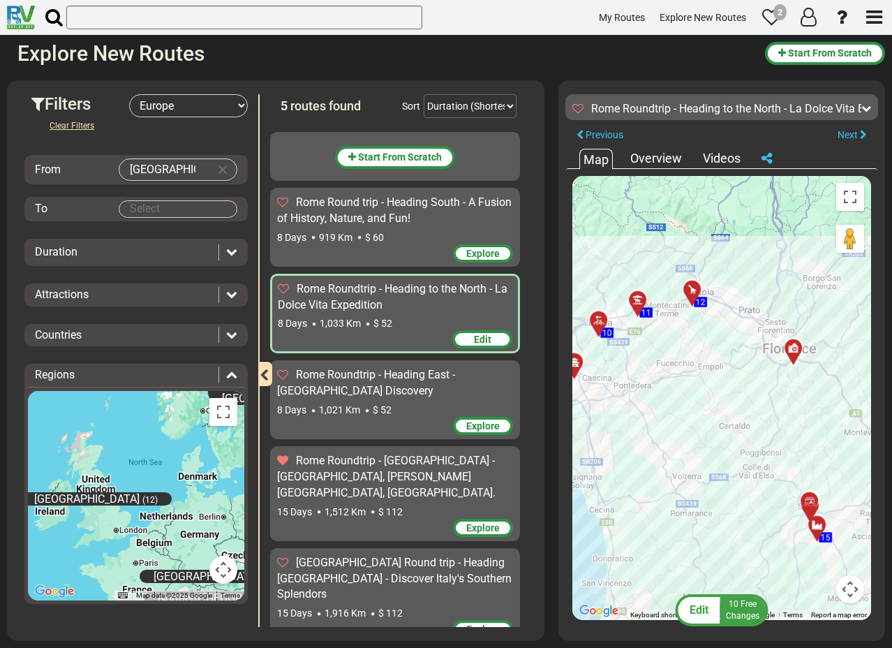
drag, startPoint x: 689, startPoint y: 397, endPoint x: 733, endPoint y: 434, distance: 57.5
click at [733, 434] on div "To activate drag with keyboard, press Alt + Enter. Once in keyboard drag state,…" at bounding box center [721, 398] width 299 height 444
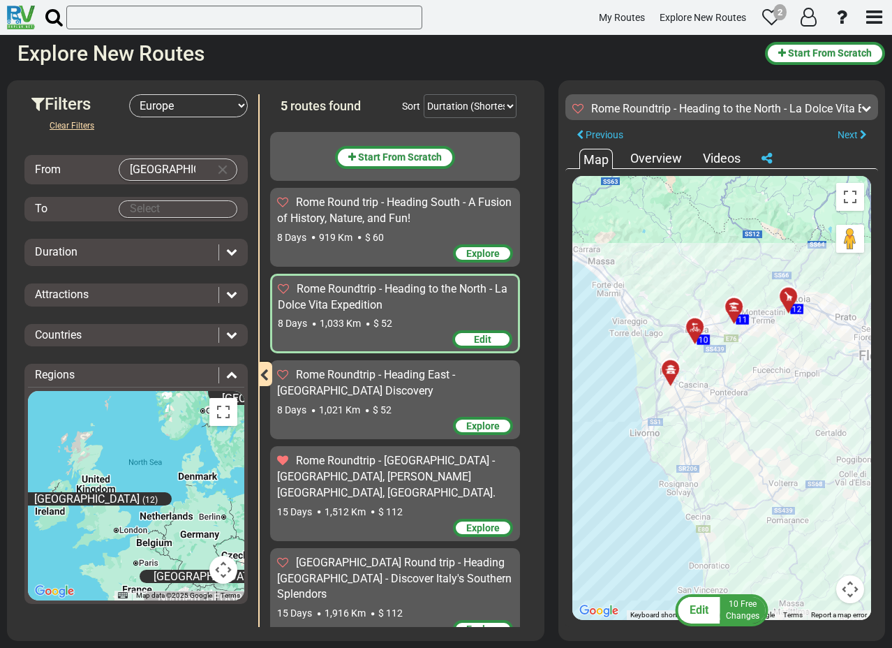
drag, startPoint x: 660, startPoint y: 425, endPoint x: 762, endPoint y: 437, distance: 103.3
click at [762, 437] on div "To activate drag with keyboard, press Alt + Enter. Once in keyboard drag state,…" at bounding box center [721, 398] width 299 height 444
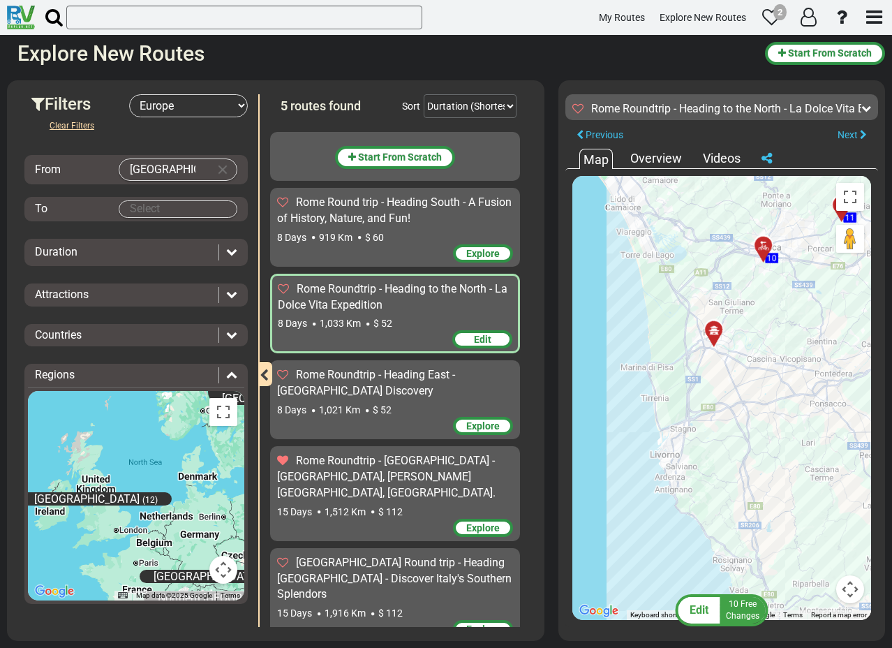
drag, startPoint x: 665, startPoint y: 350, endPoint x: 780, endPoint y: 273, distance: 137.8
click at [780, 273] on div "To activate drag with keyboard, press Alt + Enter. Once in keyboard drag state,…" at bounding box center [721, 398] width 299 height 444
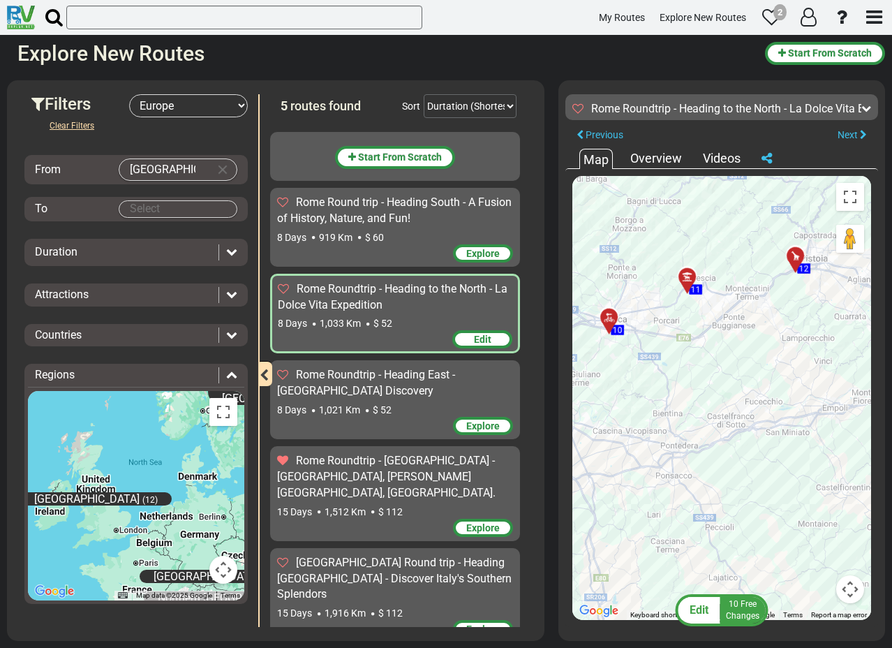
drag, startPoint x: 800, startPoint y: 292, endPoint x: 640, endPoint y: 369, distance: 177.6
click at [640, 369] on div "To activate drag with keyboard, press Alt + Enter. Once in keyboard drag state,…" at bounding box center [721, 398] width 299 height 444
